Goal: Information Seeking & Learning: Learn about a topic

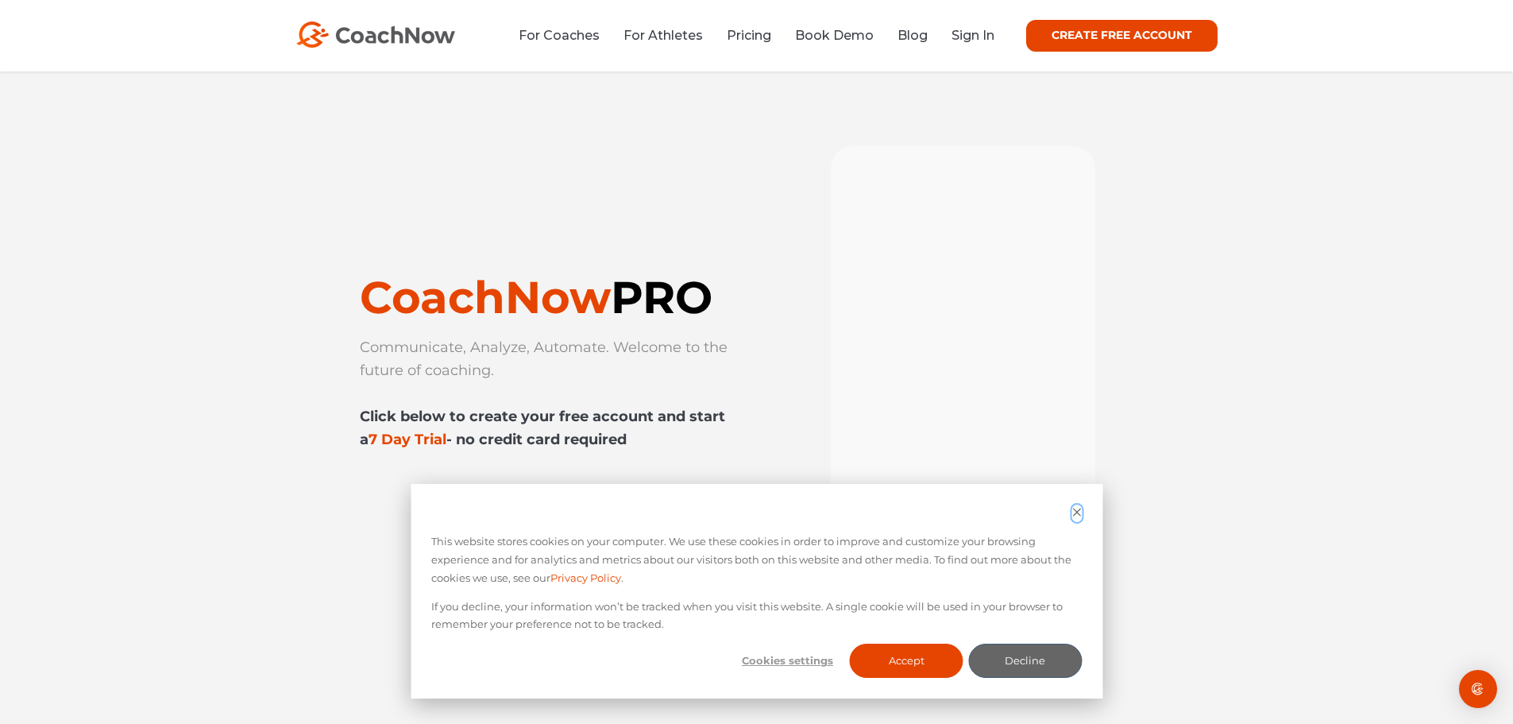
click at [1076, 511] on icon "Dismiss cookie banner" at bounding box center [1077, 511] width 8 height 8
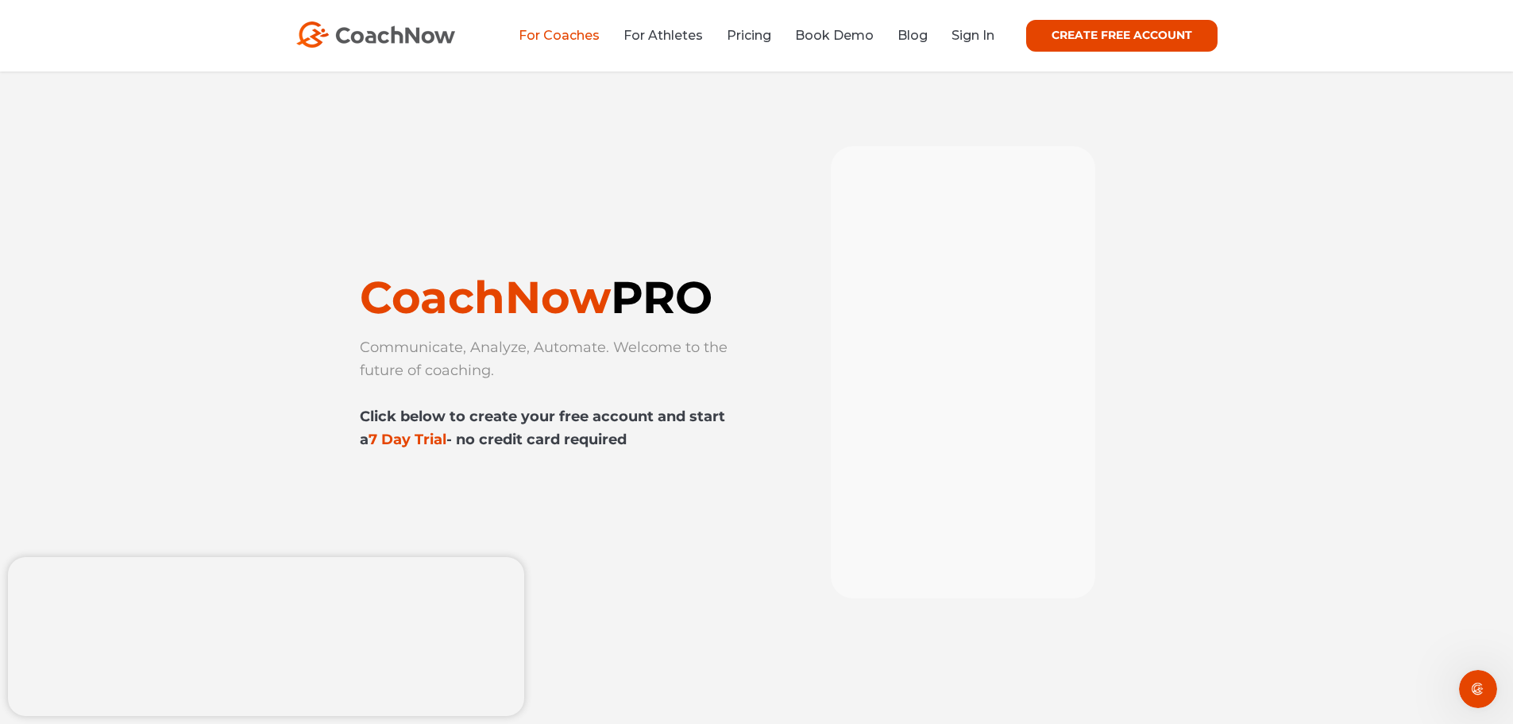
click at [558, 38] on link "For Coaches" at bounding box center [559, 35] width 81 height 15
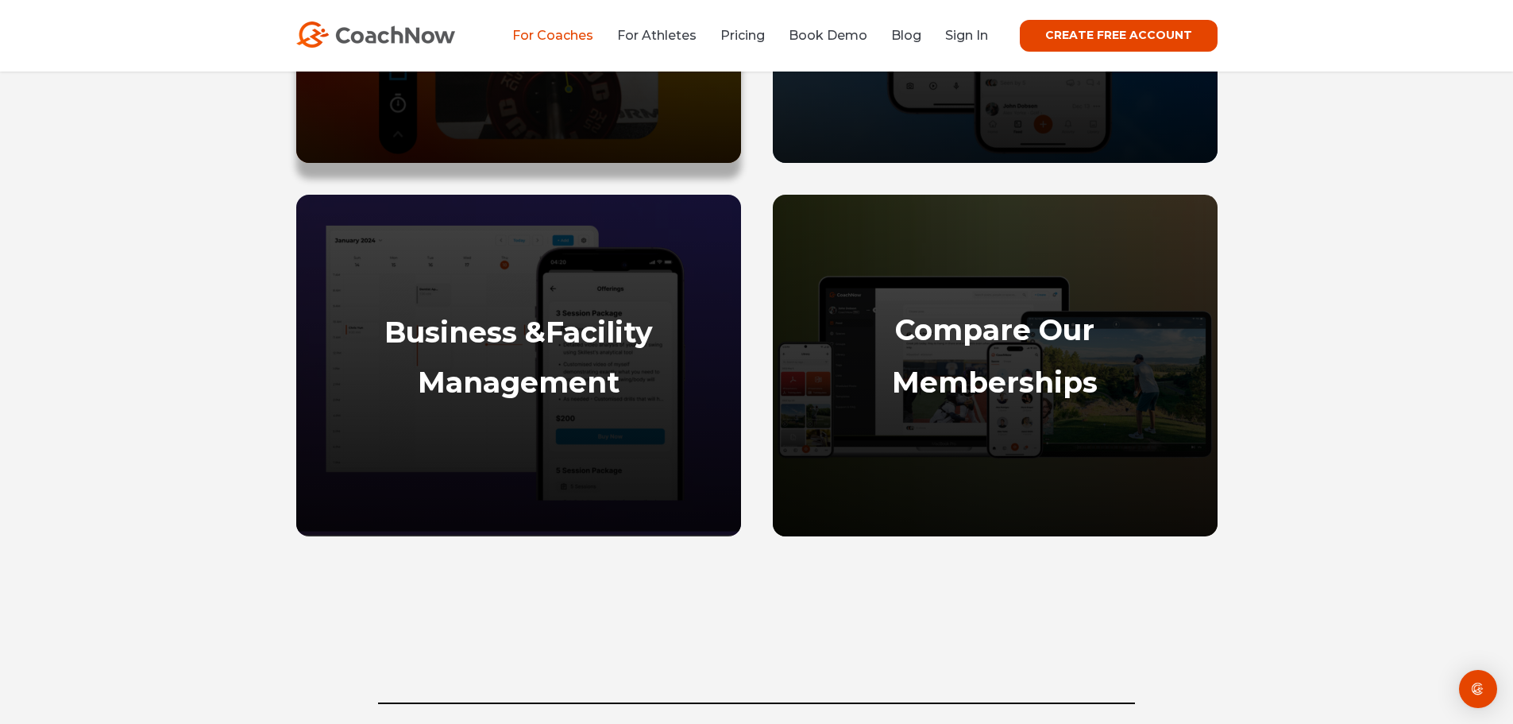
scroll to position [1032, 0]
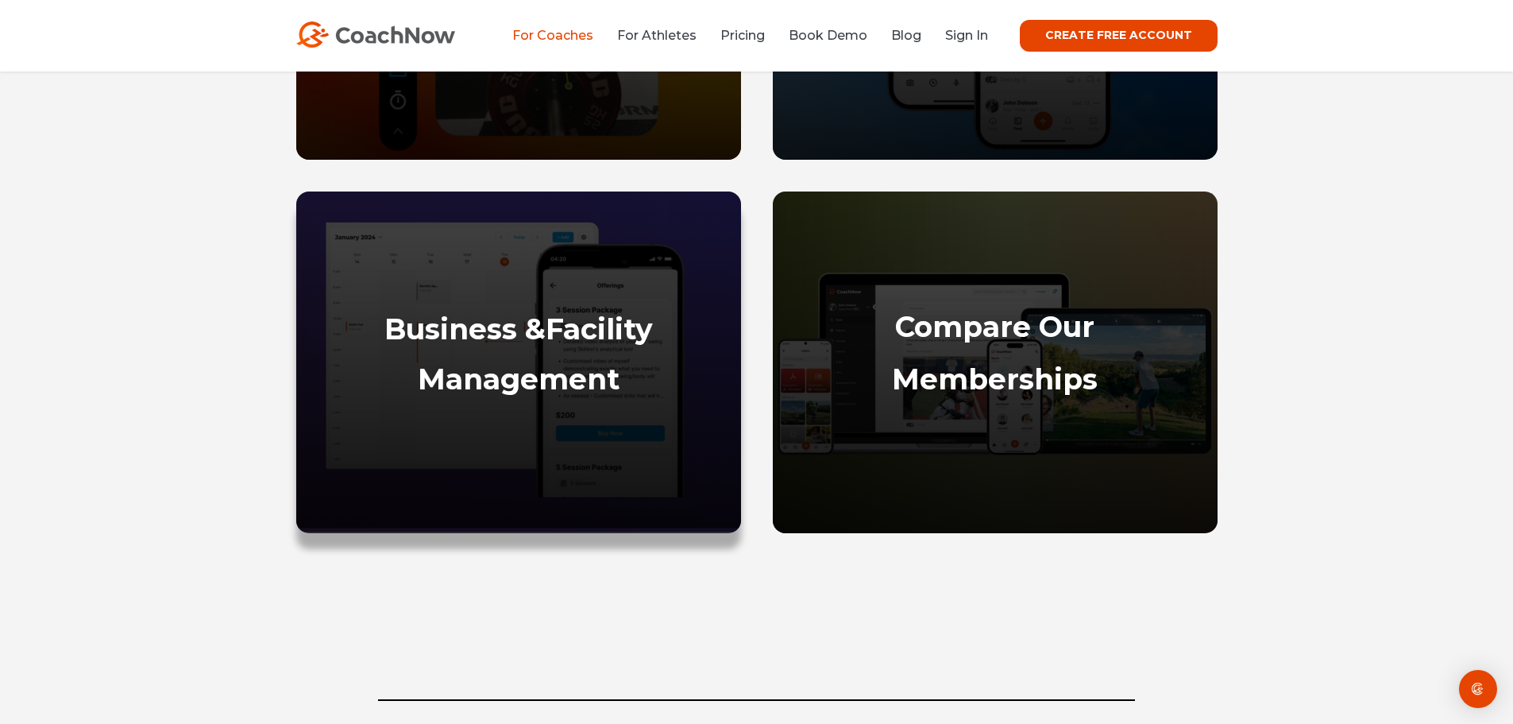
click at [548, 380] on strong "Management" at bounding box center [519, 378] width 202 height 35
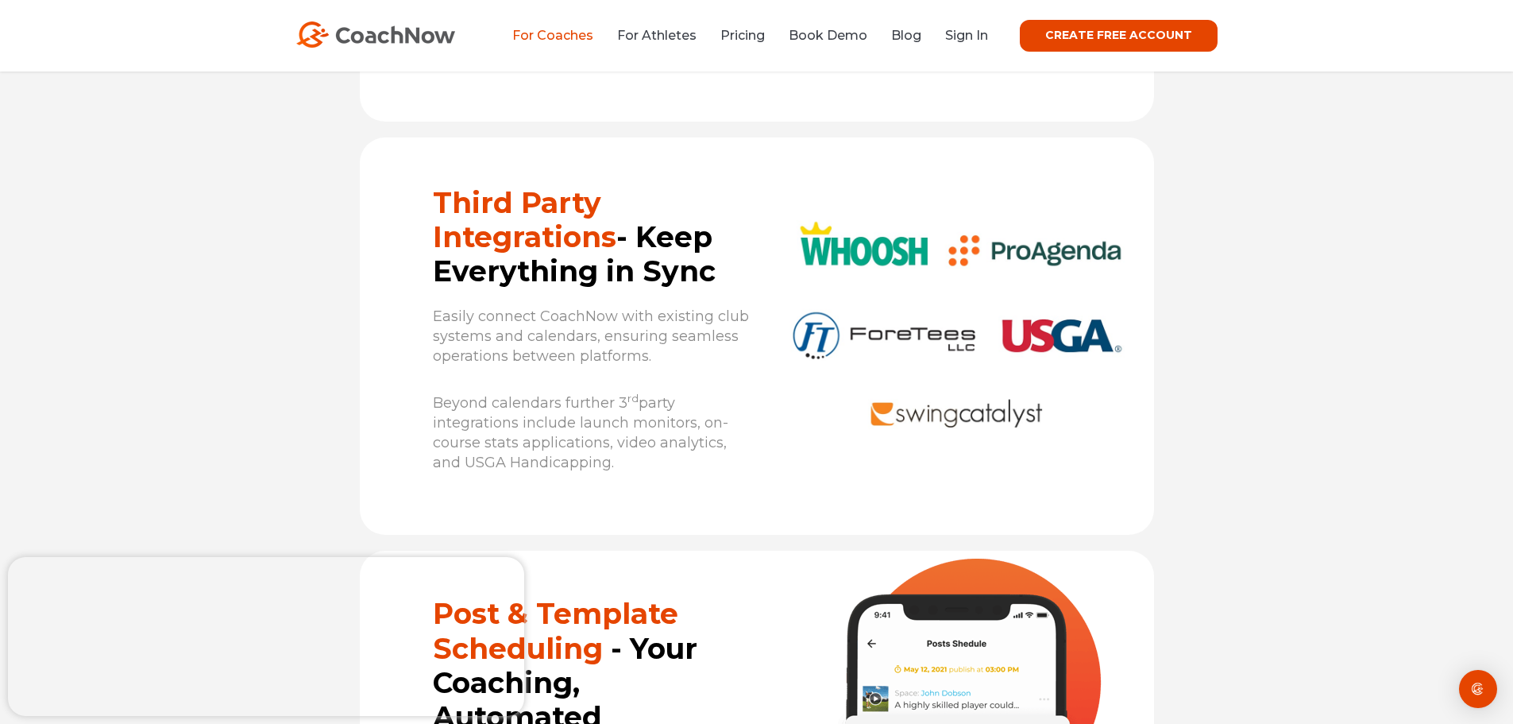
scroll to position [9991, 0]
